Goal: Information Seeking & Learning: Learn about a topic

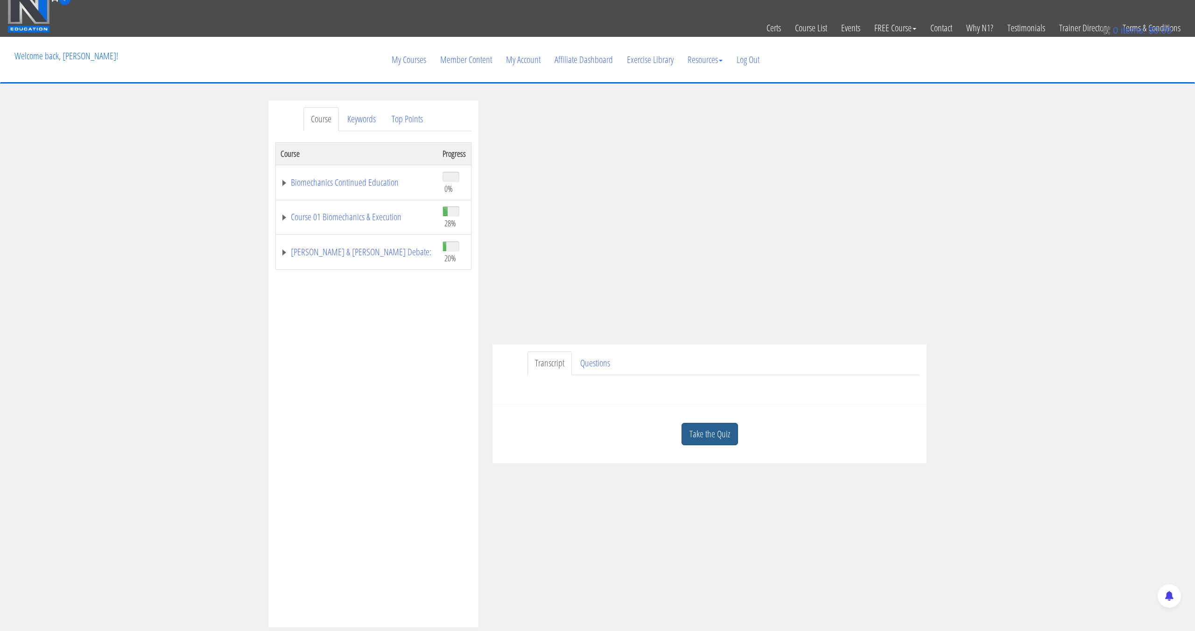
click at [717, 428] on link "Take the Quiz" at bounding box center [710, 434] width 56 height 23
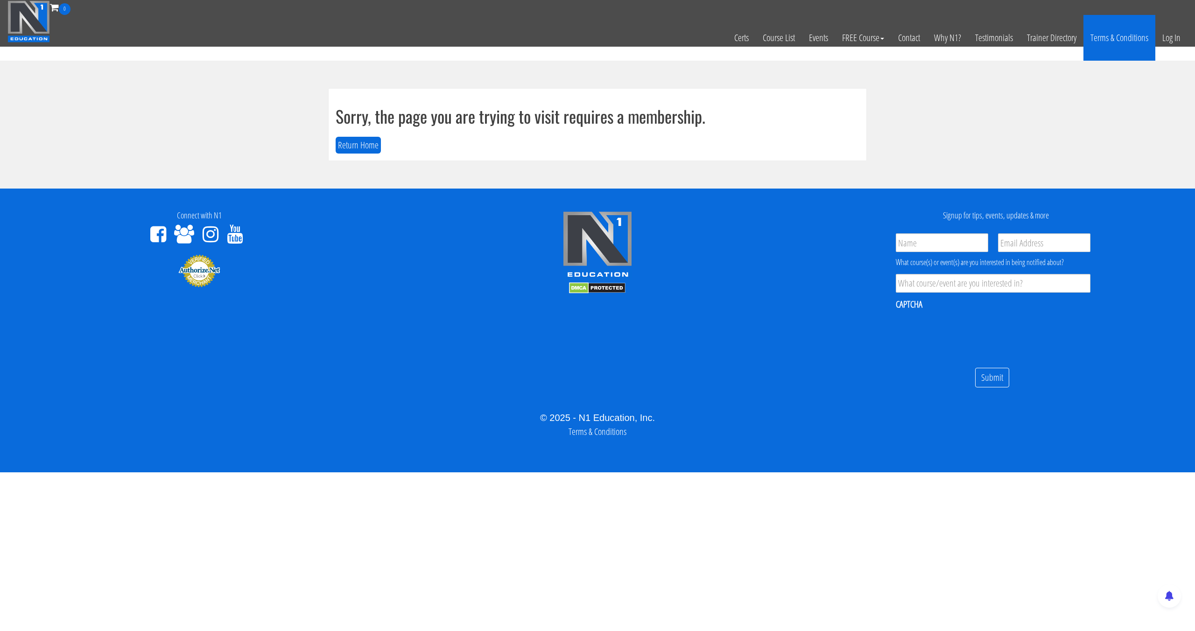
click at [1154, 35] on link "Terms & Conditions" at bounding box center [1119, 38] width 72 height 46
click at [1168, 35] on link "Log In" at bounding box center [1171, 38] width 32 height 46
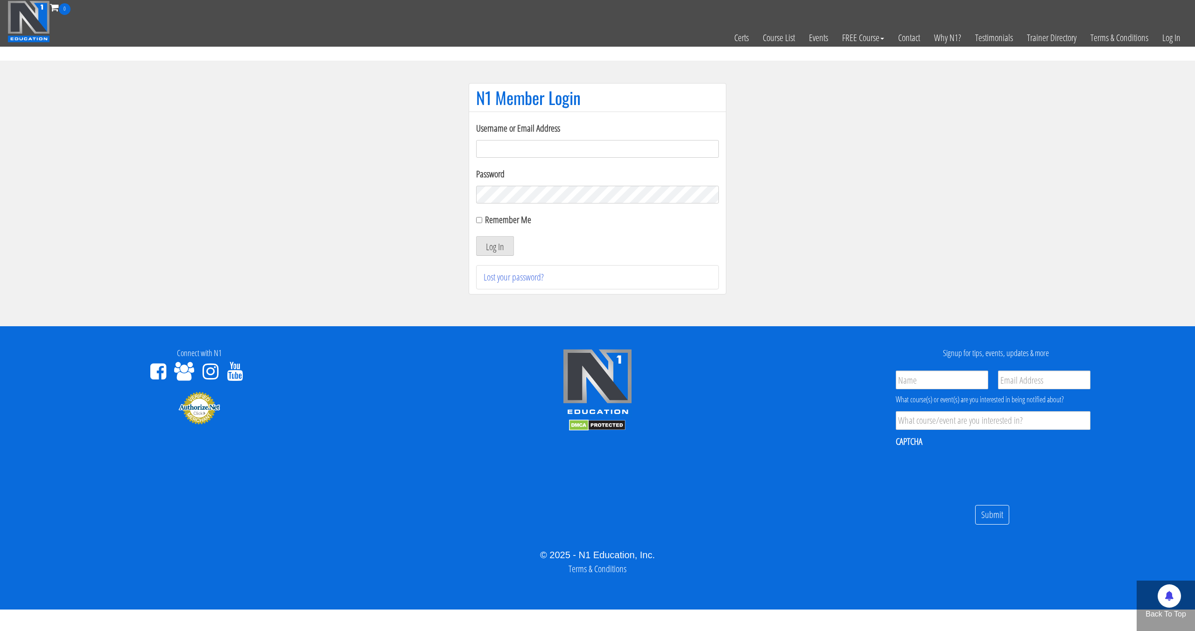
type input "[EMAIL_ADDRESS][DOMAIN_NAME]"
click at [476, 236] on button "Log In" at bounding box center [495, 246] width 38 height 20
click at [499, 240] on button "Log In" at bounding box center [495, 246] width 38 height 20
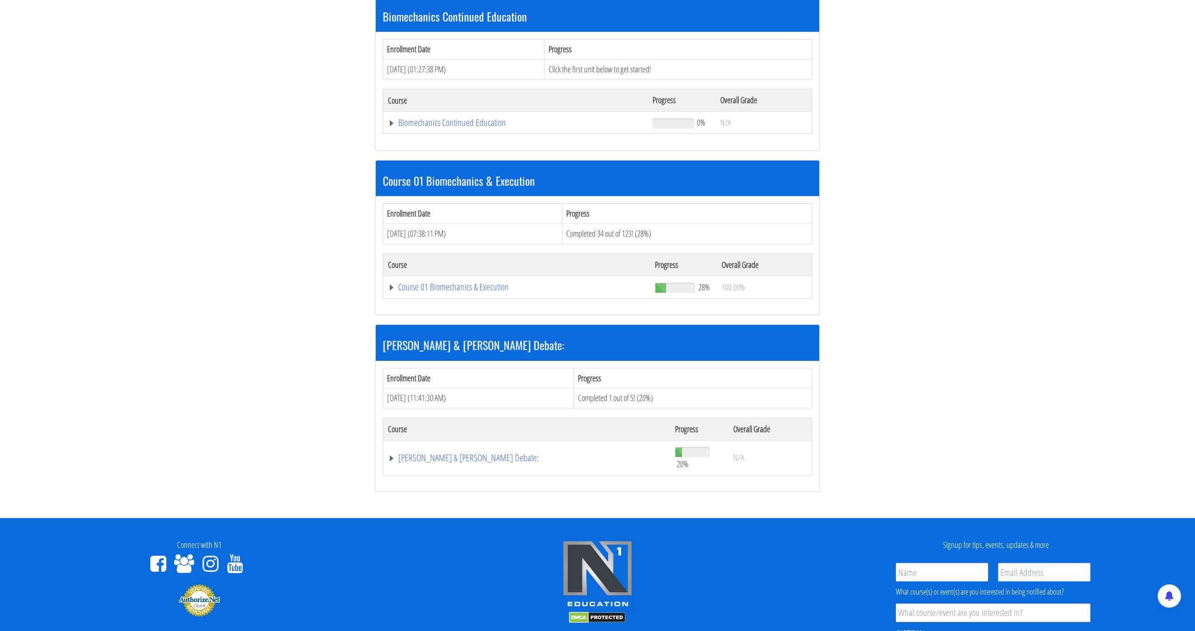
scroll to position [236, 0]
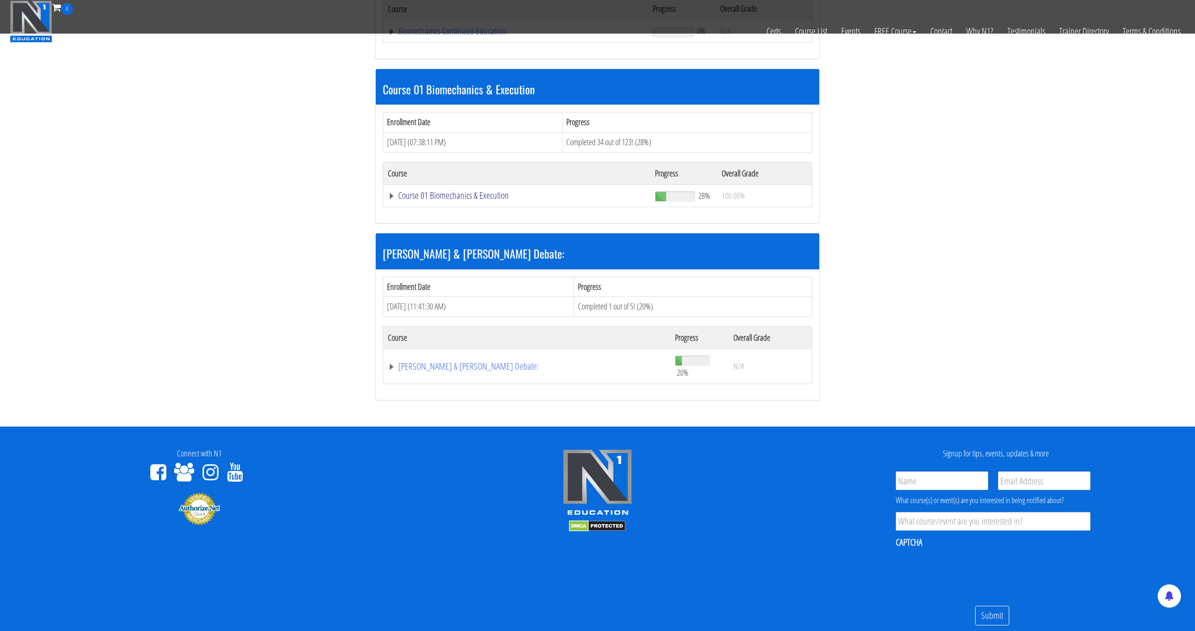
click at [461, 36] on link "Course 01 Biomechanics & Execution" at bounding box center [515, 31] width 255 height 9
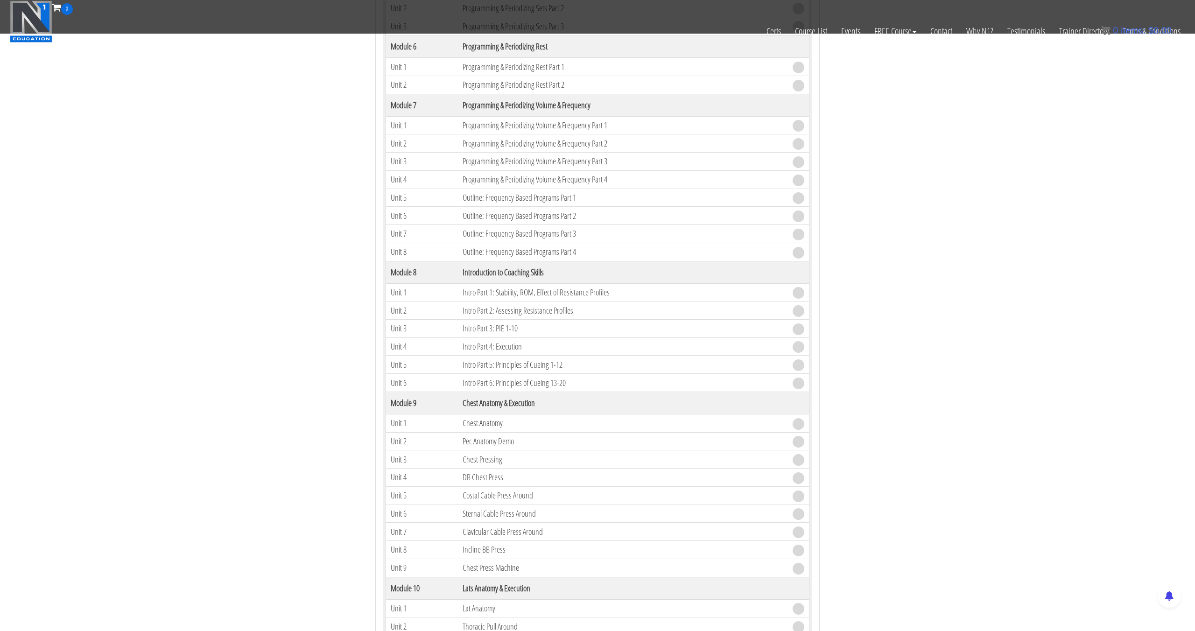
scroll to position [1104, 0]
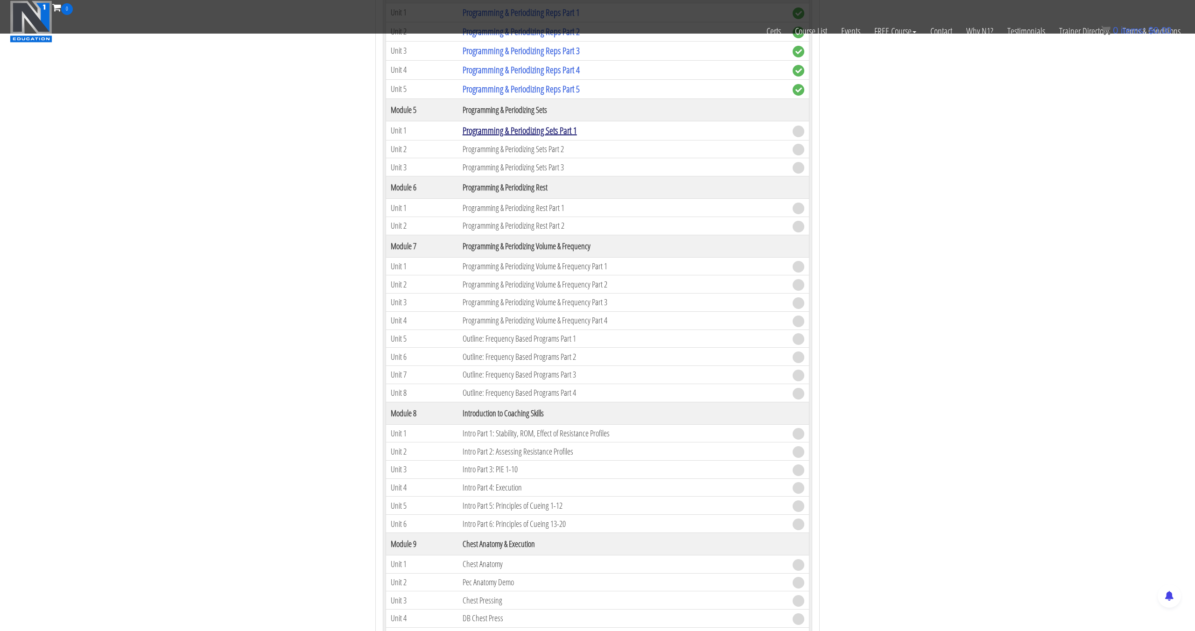
click at [556, 134] on link "Programming & Periodizing Sets Part 1" at bounding box center [520, 130] width 114 height 13
click at [567, 133] on link "Programming & Periodizing Sets Part 1" at bounding box center [520, 130] width 114 height 13
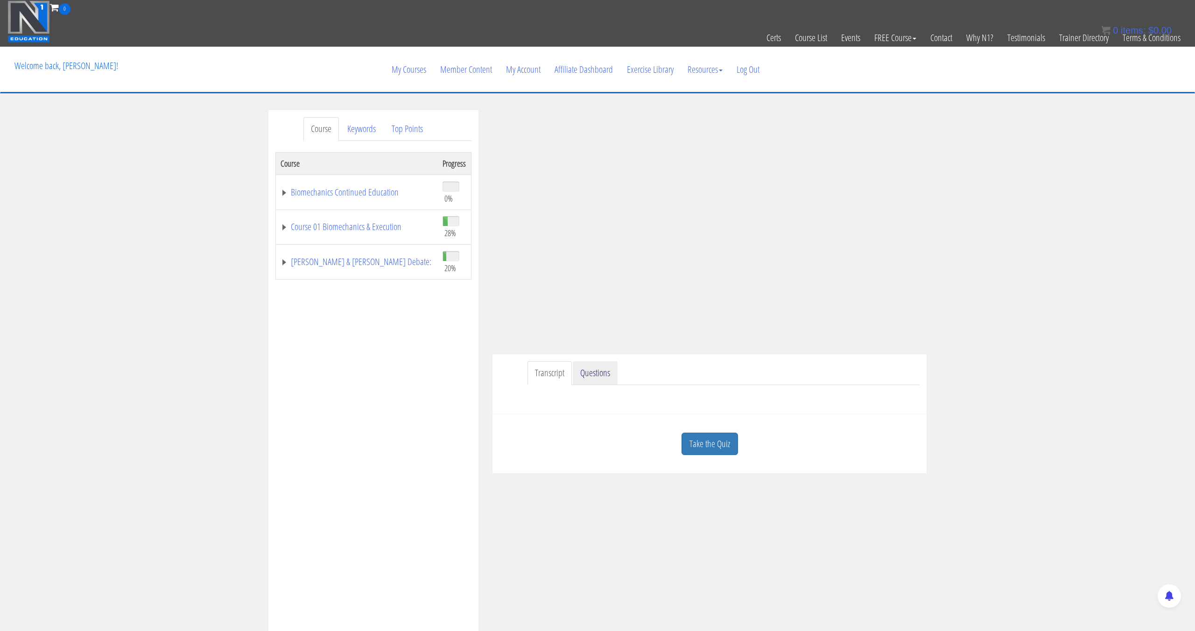
click at [605, 371] on link "Questions" at bounding box center [595, 373] width 45 height 24
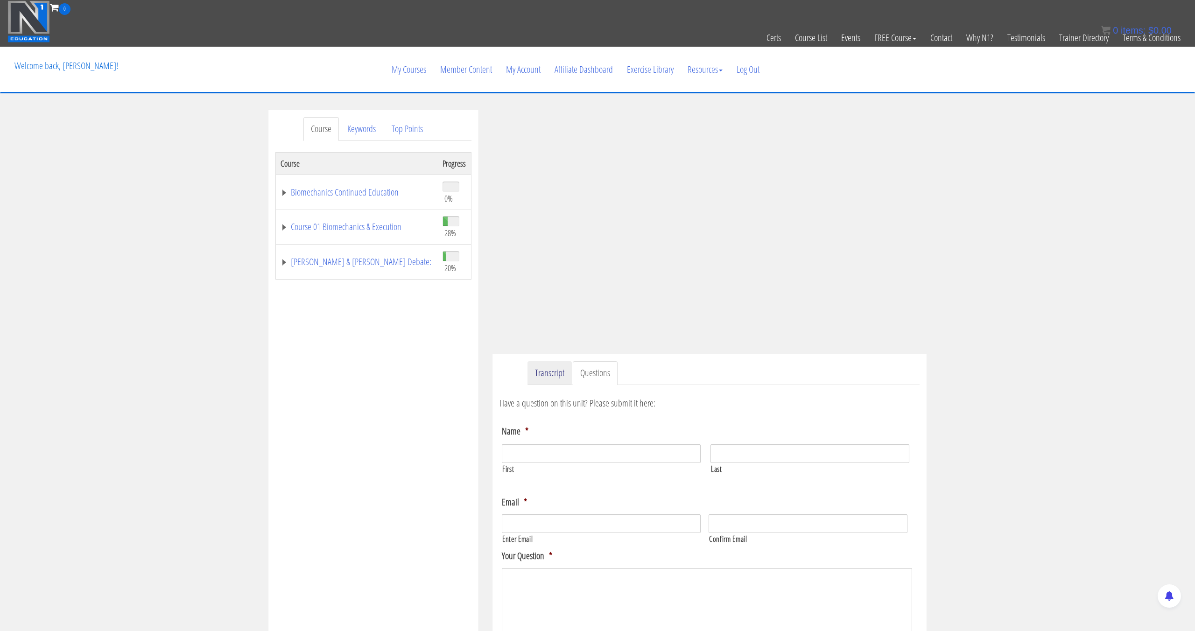
click at [555, 371] on link "Transcript" at bounding box center [549, 373] width 44 height 24
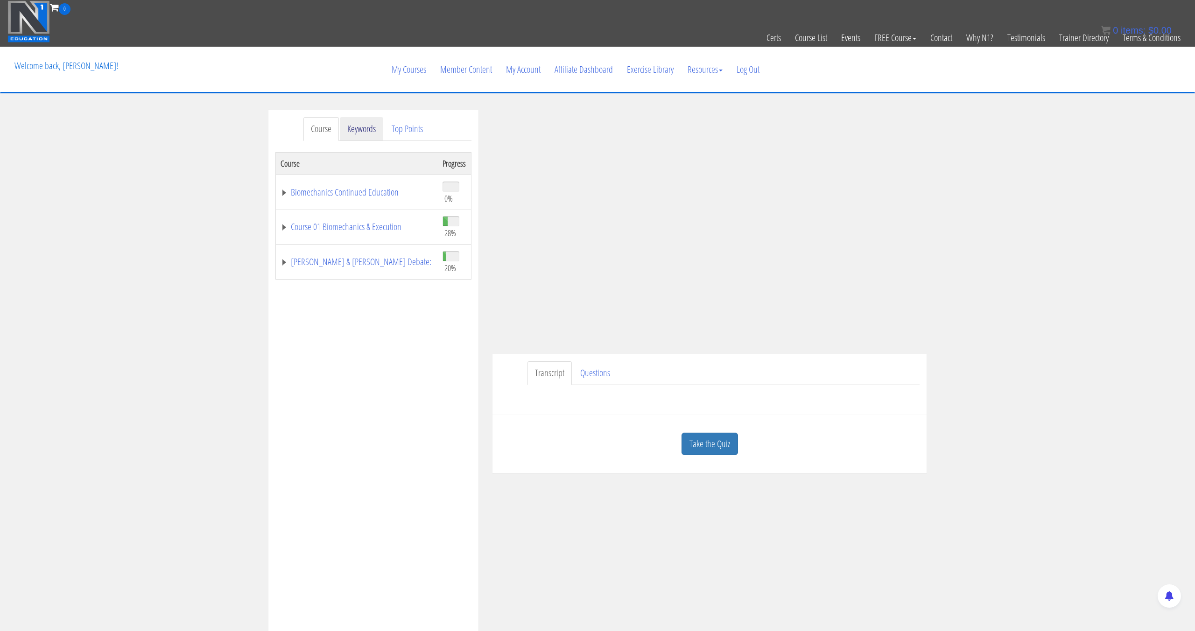
click at [368, 132] on link "Keywords" at bounding box center [361, 129] width 43 height 24
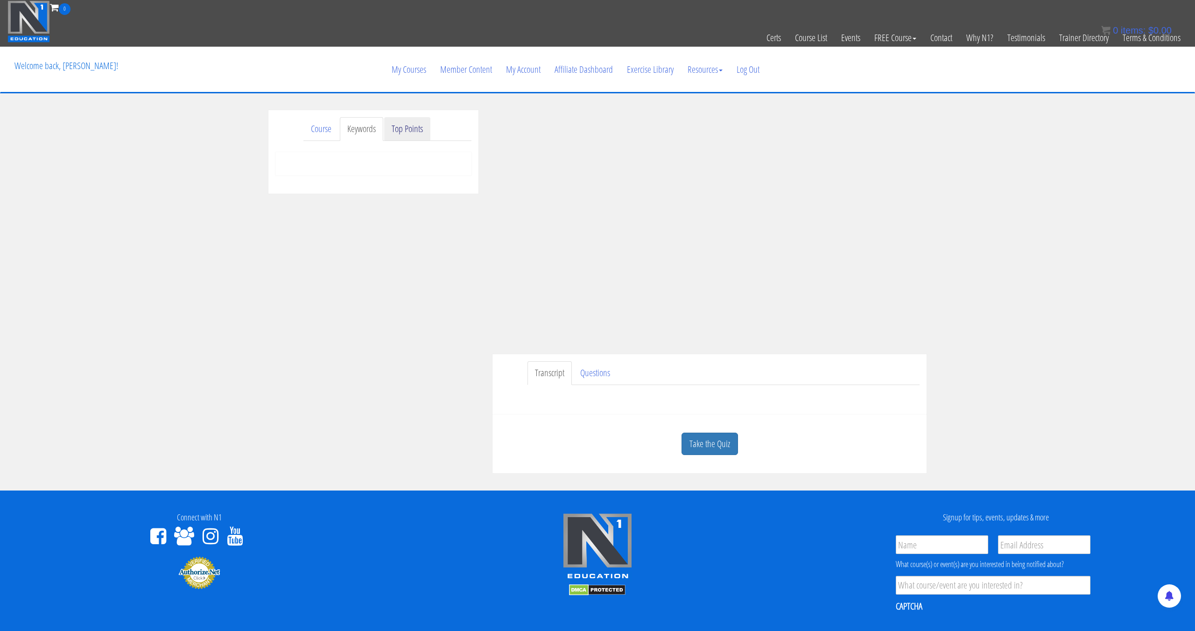
click at [408, 134] on link "Top Points" at bounding box center [407, 129] width 46 height 24
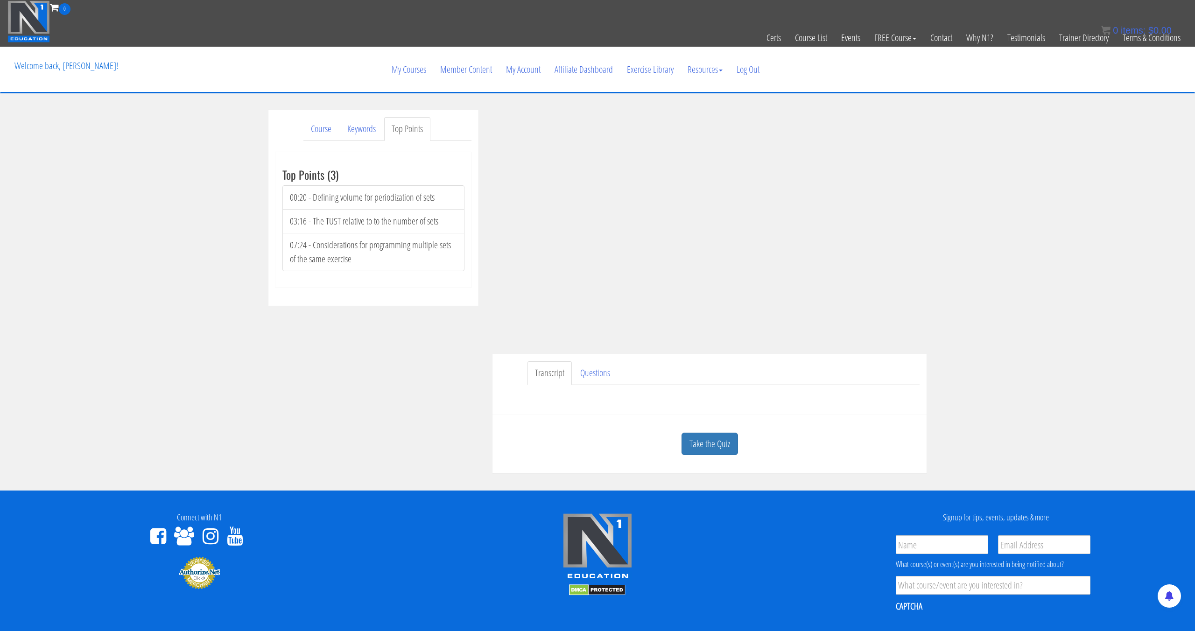
click at [718, 450] on link "Take the Quiz" at bounding box center [710, 444] width 56 height 23
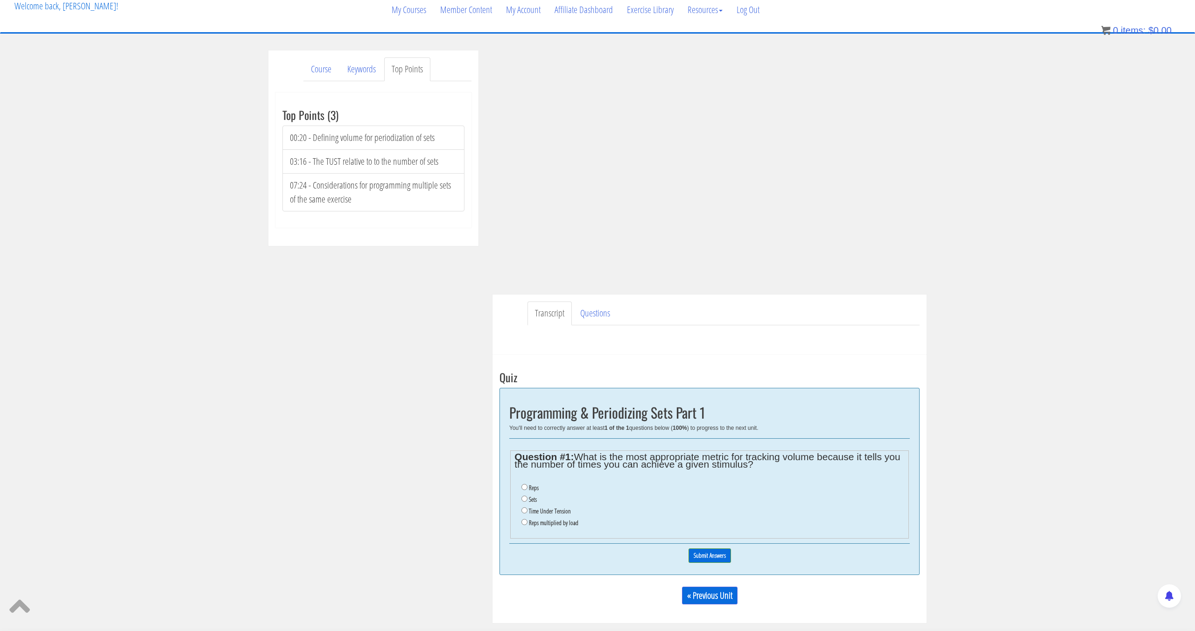
scroll to position [61, 0]
click at [529, 499] on label "Sets" at bounding box center [533, 497] width 8 height 7
click at [527, 499] on input "Sets" at bounding box center [524, 497] width 6 height 6
radio input "true"
click at [695, 558] on input "Submit Answers" at bounding box center [710, 554] width 42 height 14
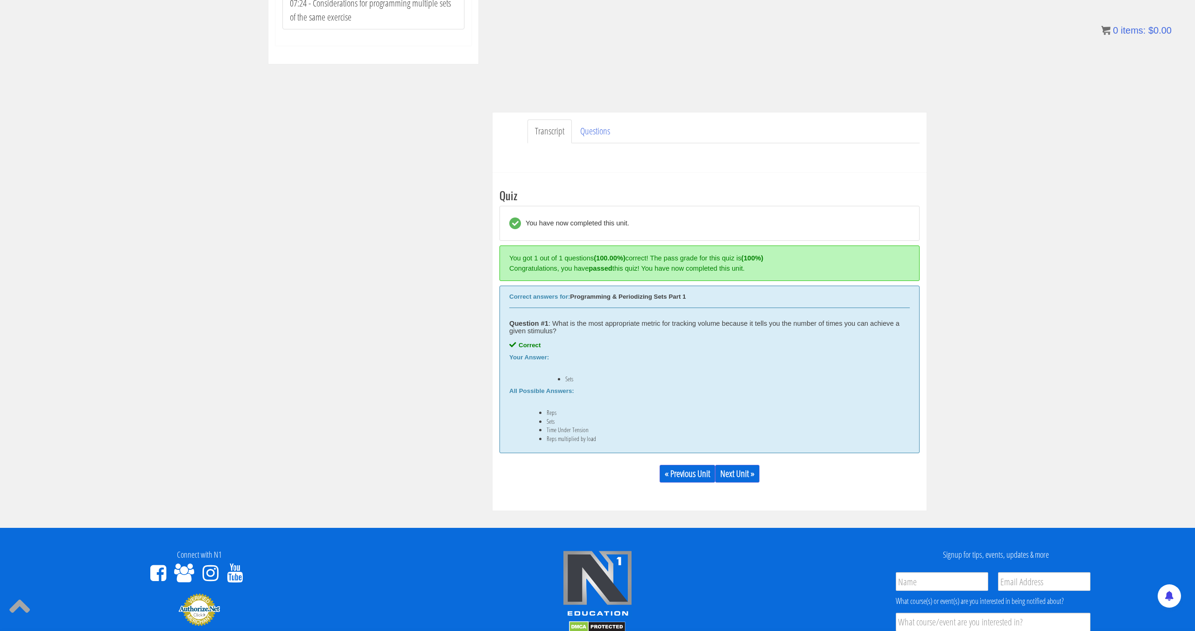
scroll to position [376, 0]
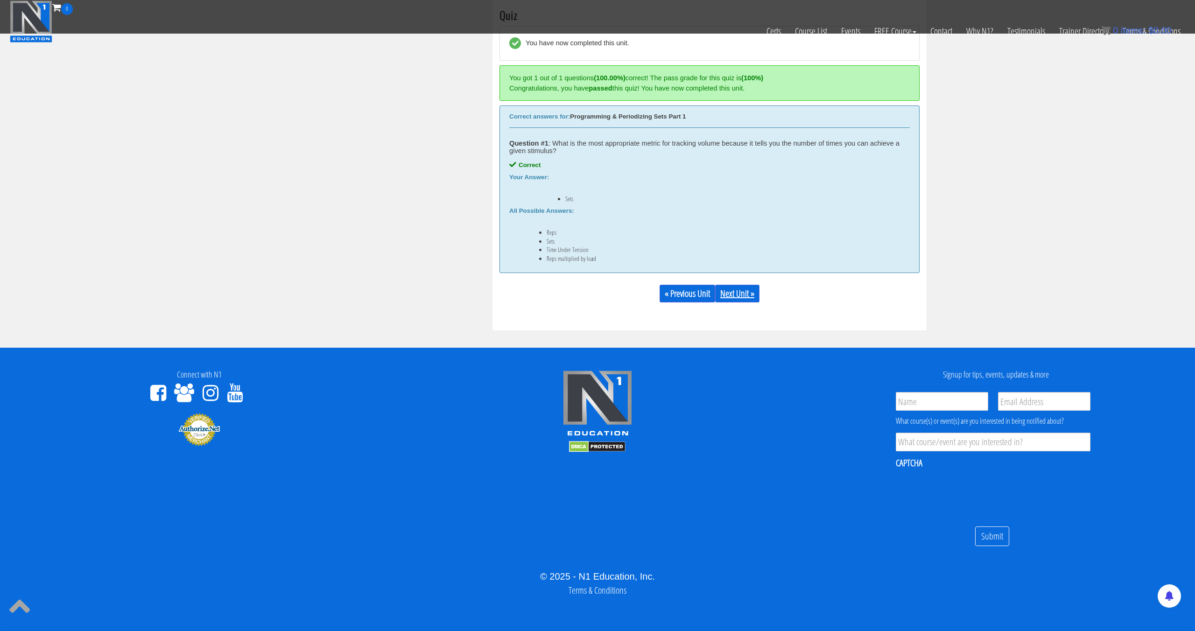
click at [741, 301] on link "Next Unit »" at bounding box center [737, 294] width 44 height 18
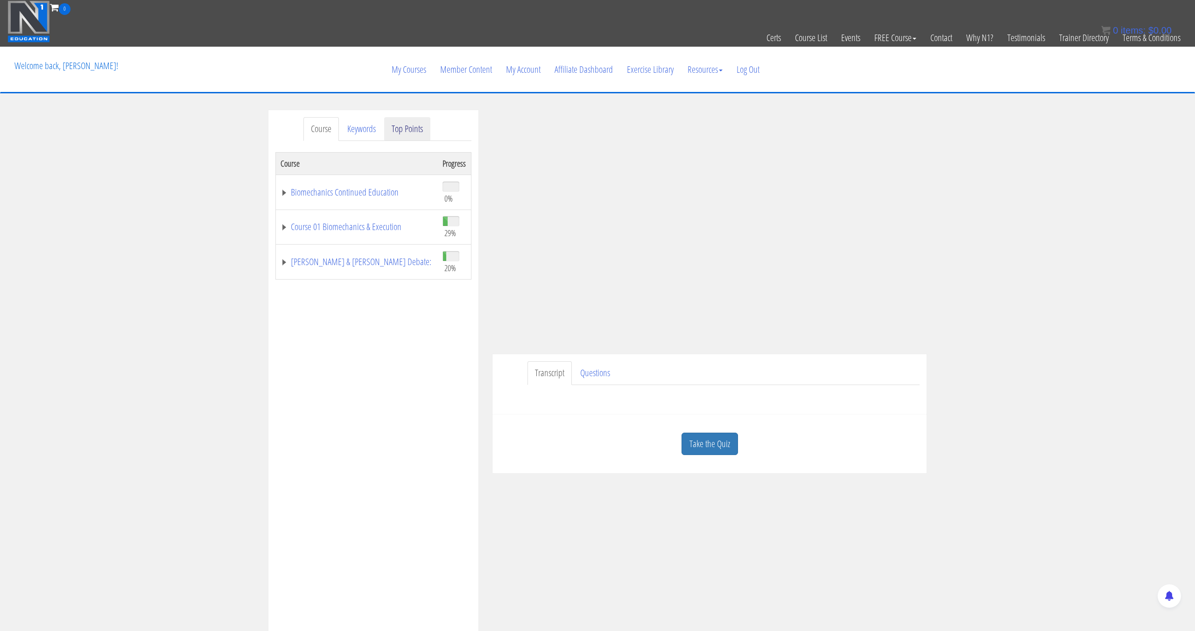
click at [392, 126] on link "Top Points" at bounding box center [407, 129] width 46 height 24
